Goal: Information Seeking & Learning: Check status

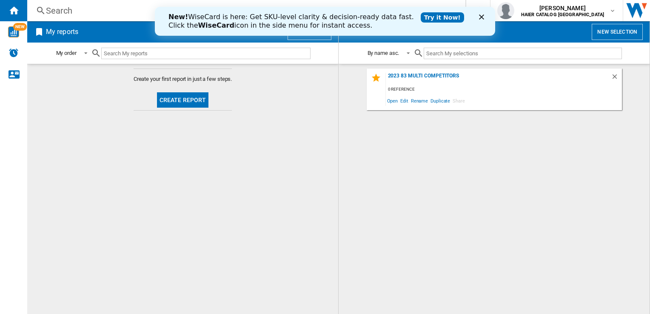
click at [104, 16] on div "Search" at bounding box center [245, 11] width 398 height 12
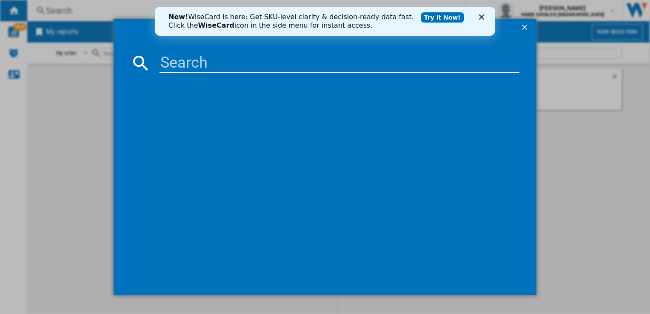
click at [172, 61] on input at bounding box center [340, 63] width 360 height 20
paste input "F4C510GBTN1"
type input "F4C510GBTN1"
click at [480, 18] on icon "Close" at bounding box center [481, 16] width 5 height 5
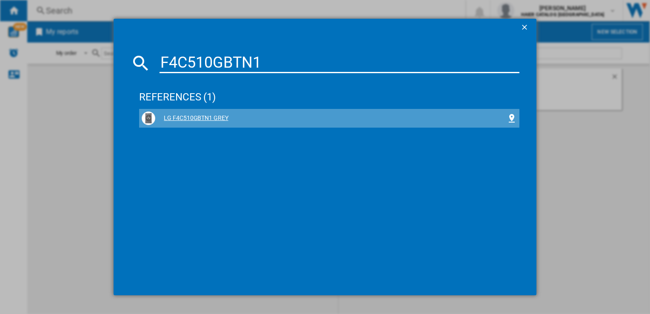
click at [209, 117] on div "LG F4C510GBTN1 GREY" at bounding box center [330, 118] width 351 height 9
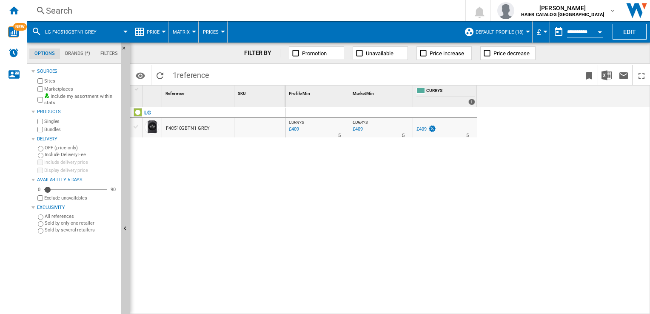
click at [151, 32] on span "Price" at bounding box center [153, 32] width 13 height 6
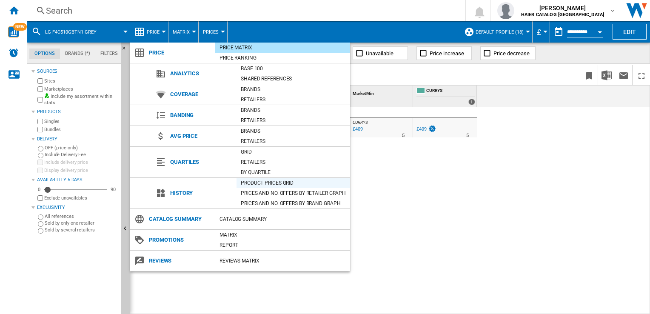
click at [265, 182] on div "Product prices grid" at bounding box center [294, 183] width 114 height 9
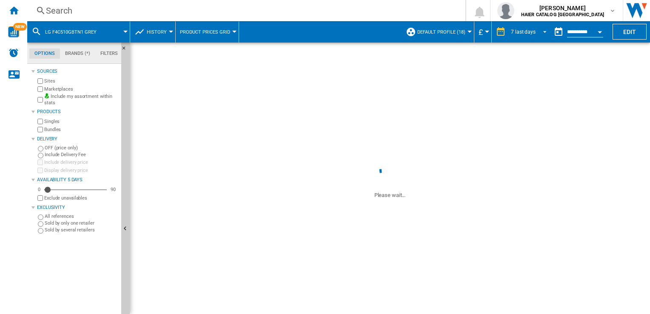
click at [522, 28] on md-select-value "7 last days" at bounding box center [530, 32] width 40 height 13
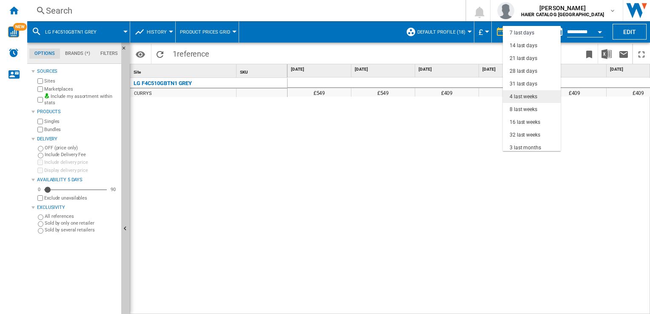
click at [526, 90] on md-option "4 last weeks" at bounding box center [532, 96] width 58 height 13
